Goal: Find contact information: Find contact information

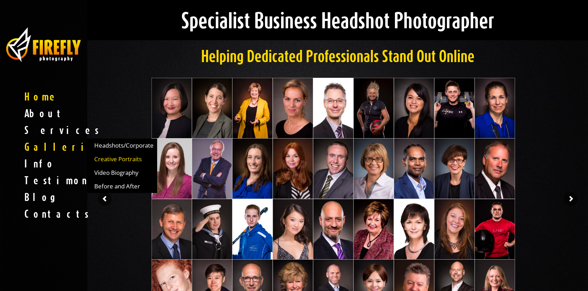
click at [108, 158] on span "Creative Portraits" at bounding box center [117, 158] width 47 height 7
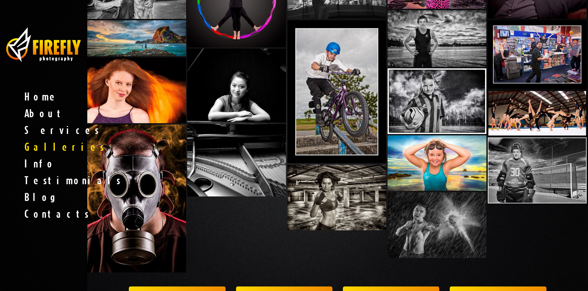
scroll to position [125, 0]
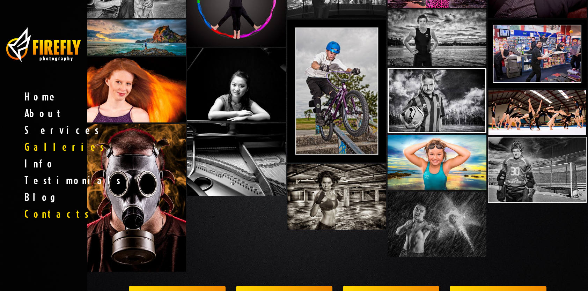
click at [42, 217] on span "Contacts" at bounding box center [43, 214] width 87 height 17
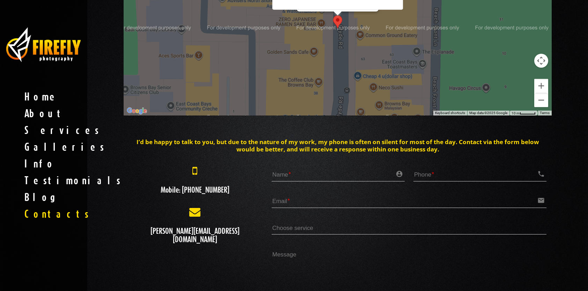
scroll to position [110, 0]
drag, startPoint x: 208, startPoint y: 225, endPoint x: 177, endPoint y: 245, distance: 36.5
click at [177, 245] on div "Mobile: 021 063 1279 rory@fireflyphotography.co.nz" at bounding box center [195, 210] width 143 height 91
drag, startPoint x: 239, startPoint y: 240, endPoint x: 142, endPoint y: 224, distance: 97.7
click at [142, 224] on div "Mobile: 021 063 1279 rory@fireflyphotography.co.nz" at bounding box center [195, 210] width 143 height 91
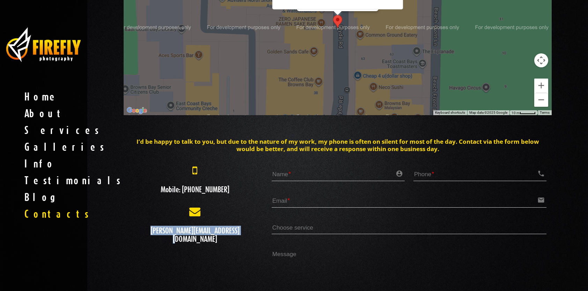
copy h3 "[PERSON_NAME][EMAIL_ADDRESS][DOMAIN_NAME]"
